Goal: Check status

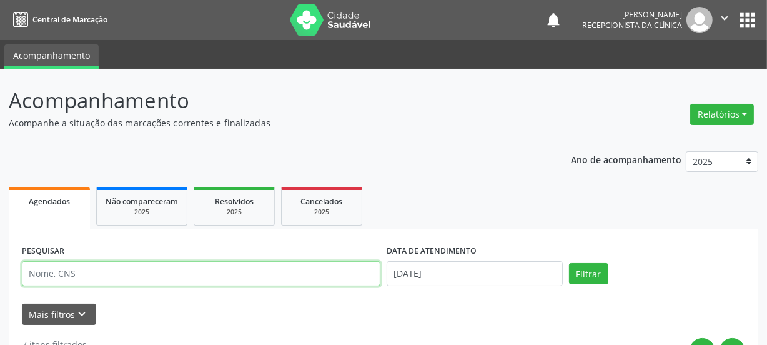
click at [96, 267] on input "text" at bounding box center [201, 273] width 359 height 25
type input "700506198026353"
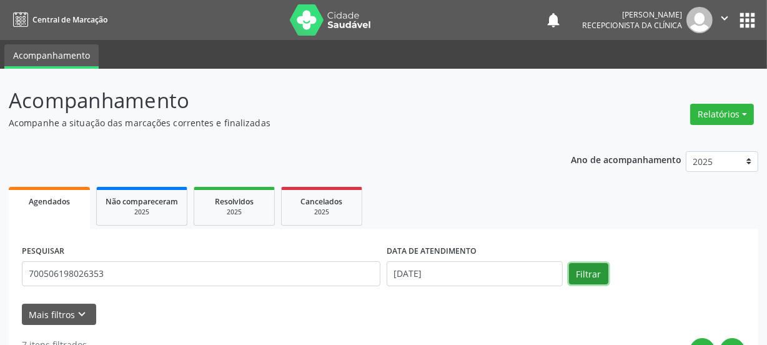
click at [597, 266] on button "Filtrar" at bounding box center [588, 273] width 39 height 21
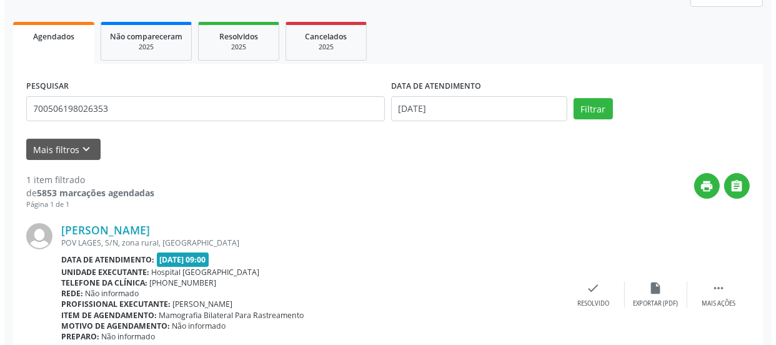
scroll to position [220, 0]
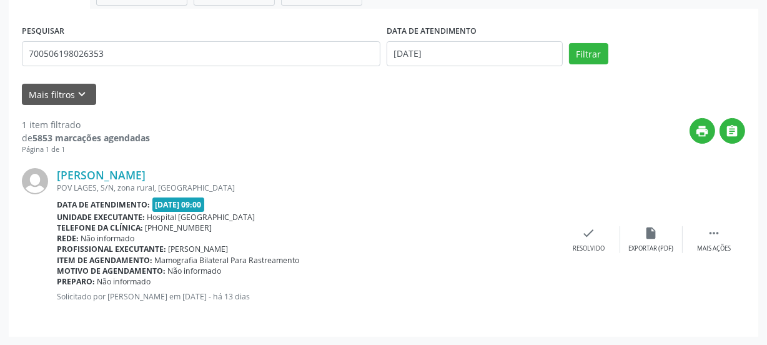
click at [562, 255] on div "[PERSON_NAME] [GEOGRAPHIC_DATA], S/N, zona rural, [GEOGRAPHIC_DATA] Data de ate…" at bounding box center [383, 239] width 723 height 169
click at [576, 242] on div "check Resolvido" at bounding box center [589, 239] width 62 height 27
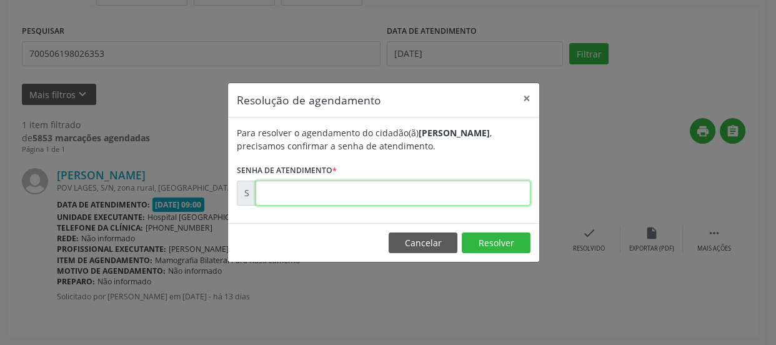
click at [395, 199] on input "text" at bounding box center [393, 193] width 275 height 25
type input "00169670"
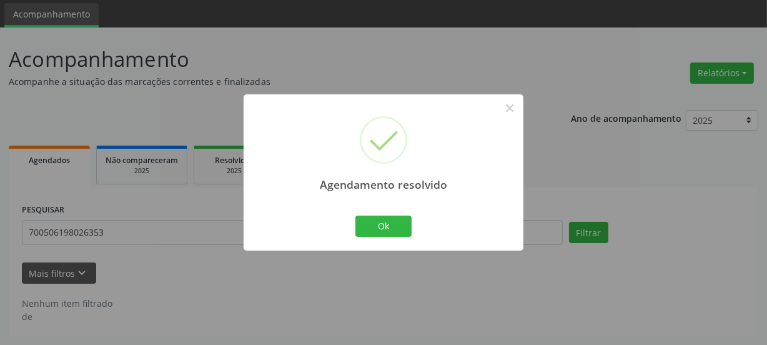
scroll to position [41, 0]
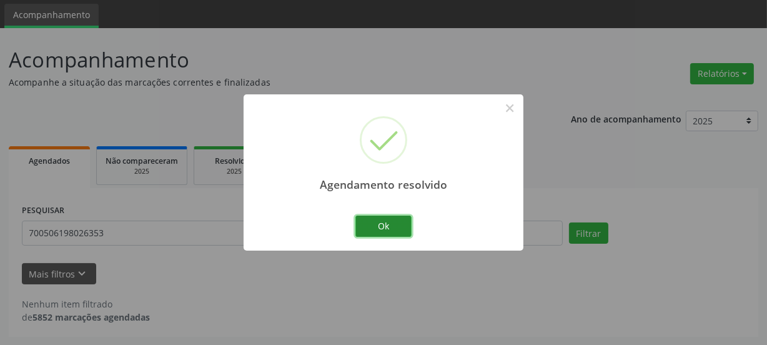
click at [383, 231] on button "Ok" at bounding box center [383, 226] width 56 height 21
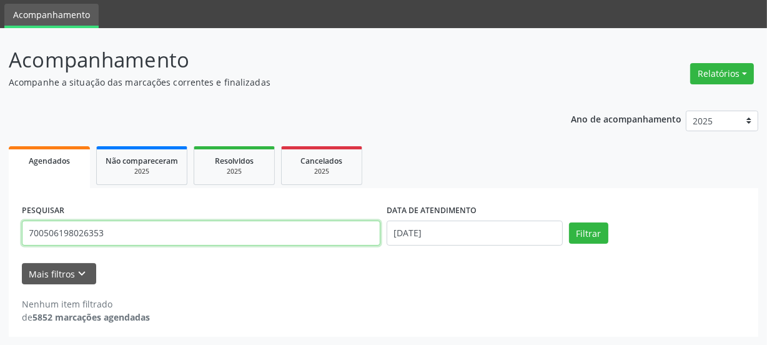
drag, startPoint x: 122, startPoint y: 235, endPoint x: 0, endPoint y: 241, distance: 122.0
click at [0, 241] on div "Acompanhamento Acompanhe a situação das marcações correntes e finalizadas Relat…" at bounding box center [383, 186] width 767 height 317
type input "700005207355605"
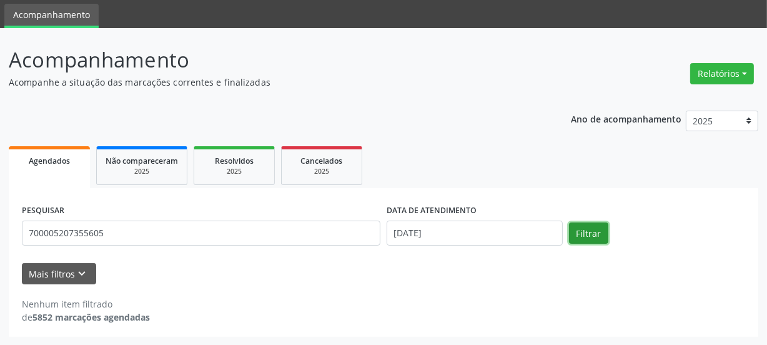
click at [596, 241] on button "Filtrar" at bounding box center [588, 232] width 39 height 21
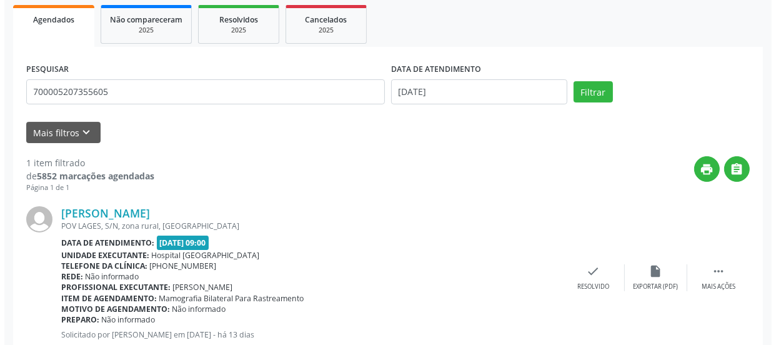
scroll to position [220, 0]
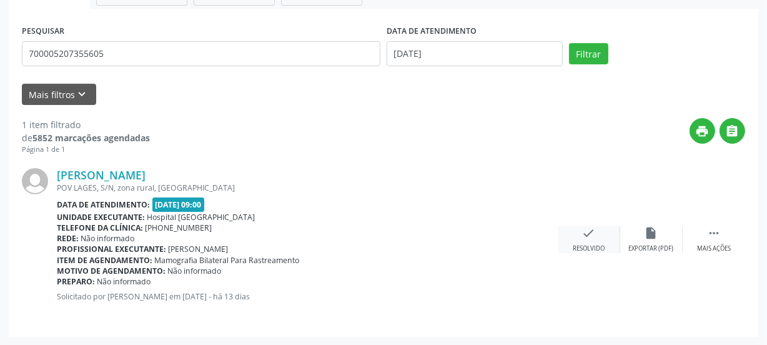
click at [579, 234] on div "check Resolvido" at bounding box center [589, 239] width 62 height 27
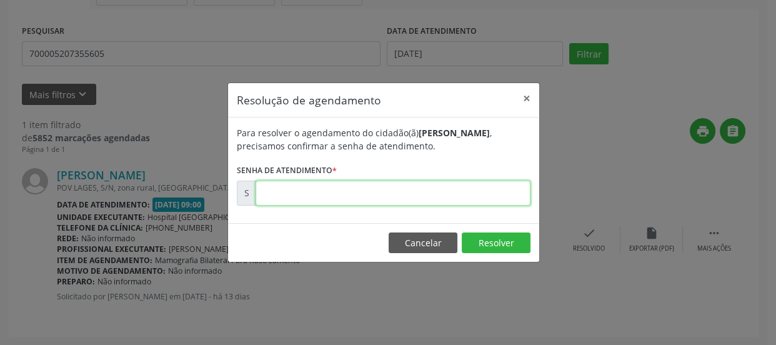
click at [364, 200] on input "text" at bounding box center [393, 193] width 275 height 25
type input "00169674"
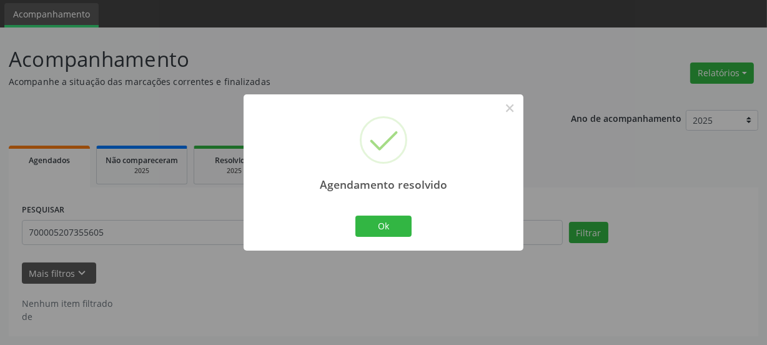
scroll to position [41, 0]
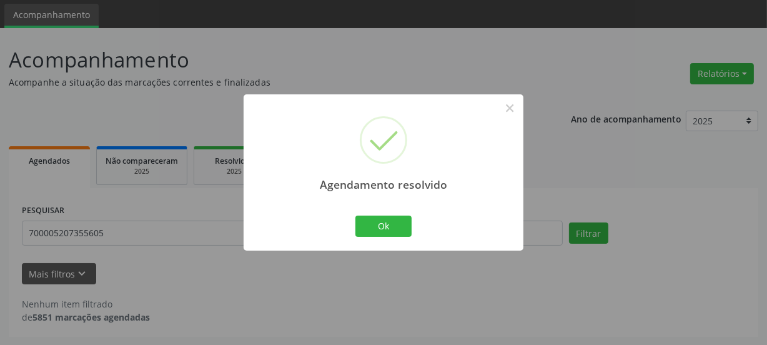
click at [398, 237] on div "Ok Cancel" at bounding box center [384, 226] width 62 height 26
click at [384, 227] on button "Ok" at bounding box center [383, 226] width 56 height 21
